Goal: Information Seeking & Learning: Learn about a topic

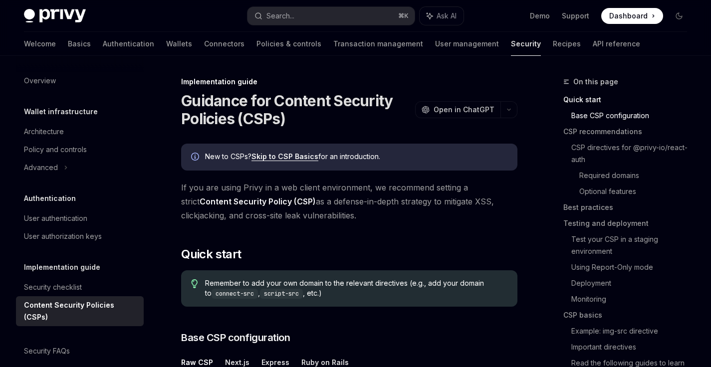
scroll to position [360, 0]
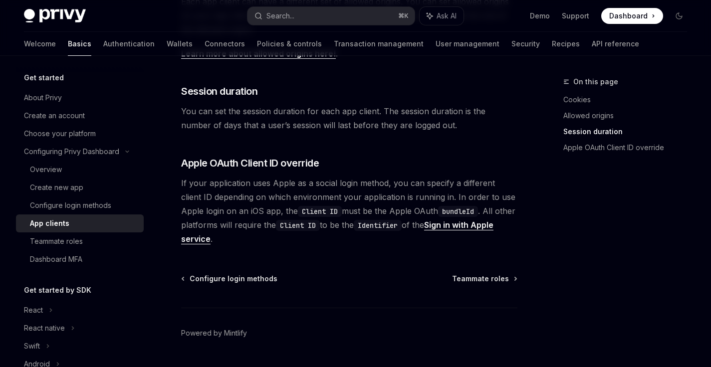
scroll to position [444, 0]
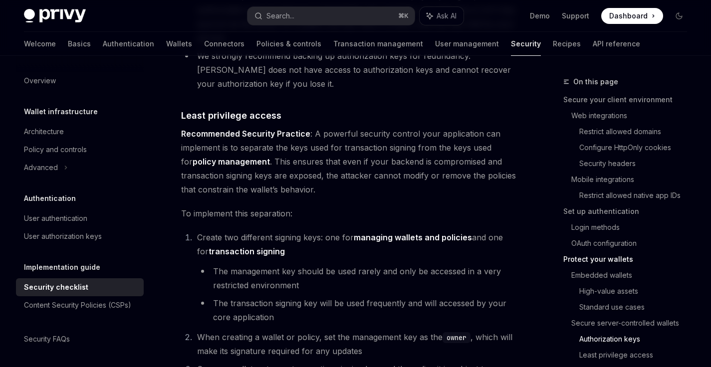
scroll to position [1972, 0]
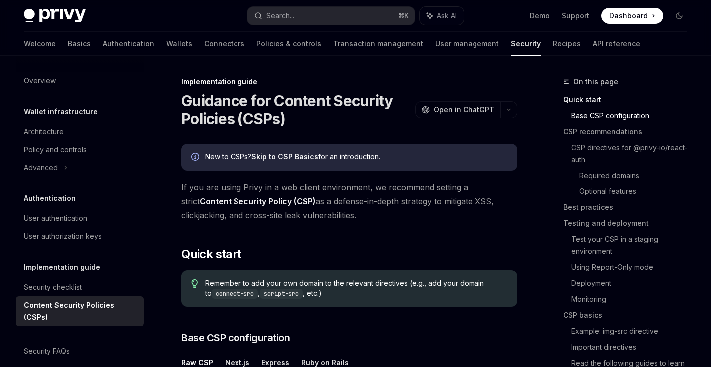
scroll to position [360, 0]
